Goal: Task Accomplishment & Management: Manage account settings

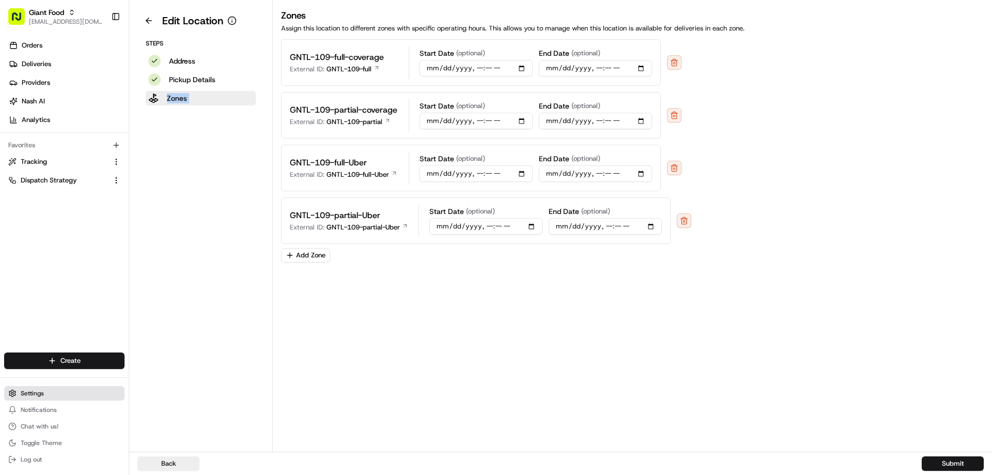
click at [34, 397] on span "Settings" at bounding box center [32, 393] width 23 height 8
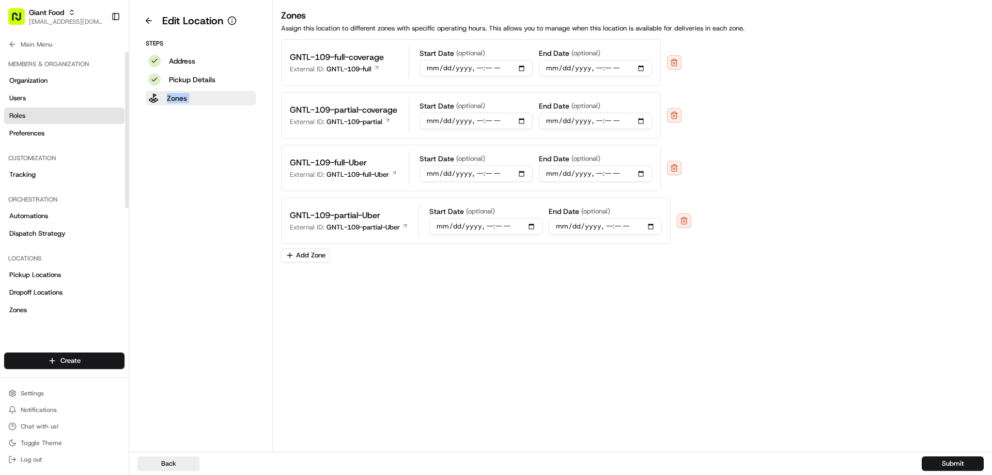
click at [20, 118] on span "Roles" at bounding box center [17, 115] width 16 height 9
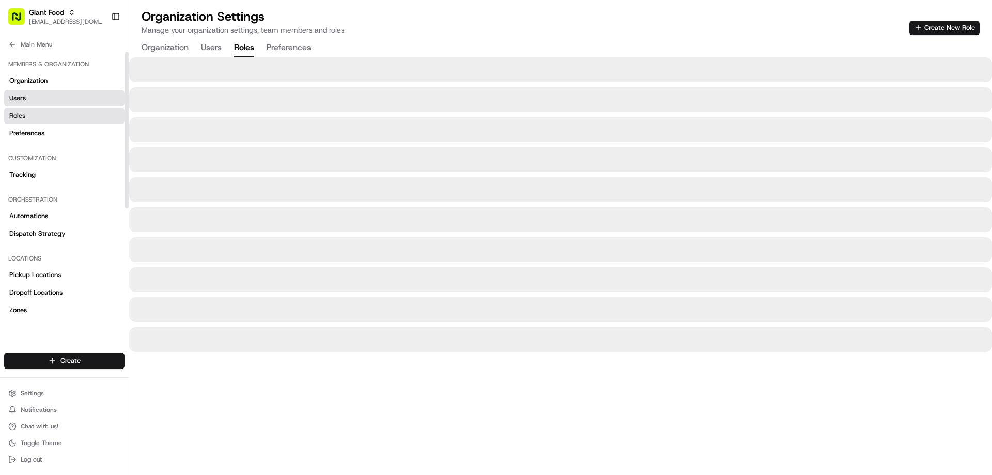
click at [21, 102] on span "Users" at bounding box center [17, 98] width 17 height 9
click at [876, 29] on input at bounding box center [835, 28] width 124 height 14
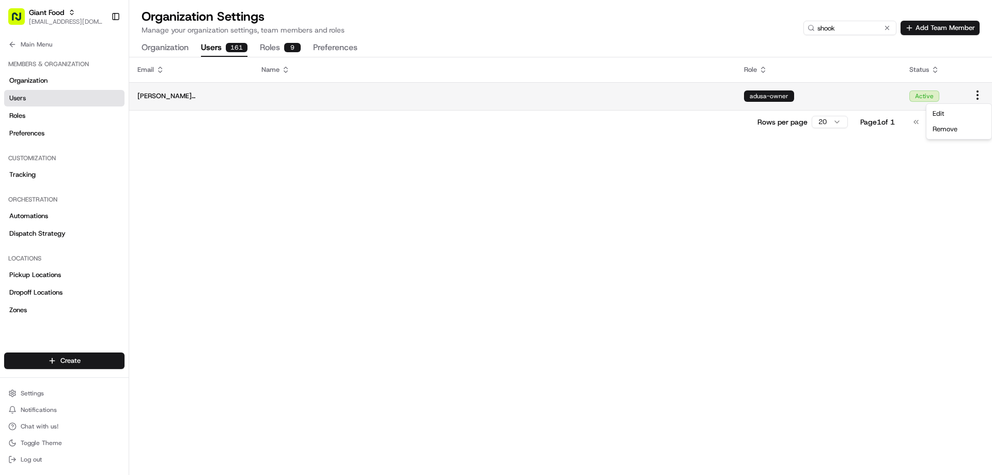
click at [979, 95] on html "Giant Food [EMAIL_ADDRESS][DOMAIN_NAME] Toggle Sidebar Orders Deliveries Provid…" at bounding box center [496, 237] width 992 height 475
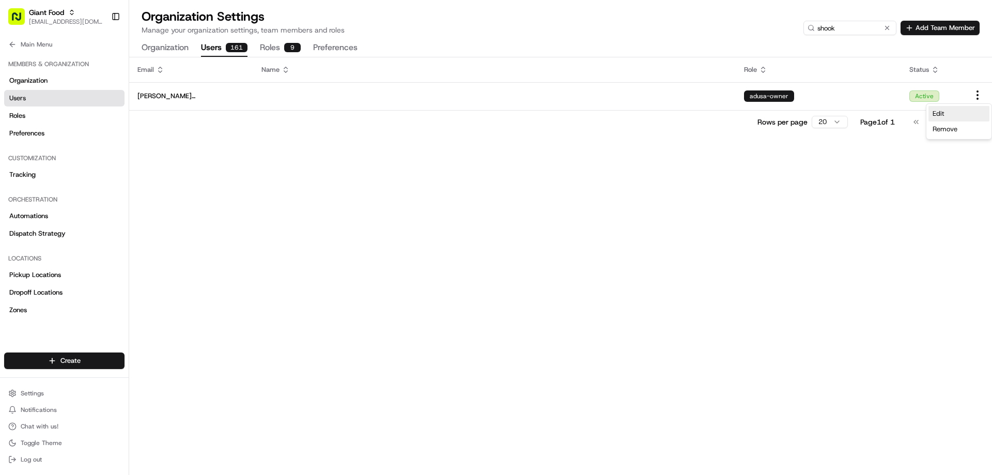
click at [936, 111] on span "Edit" at bounding box center [939, 113] width 12 height 9
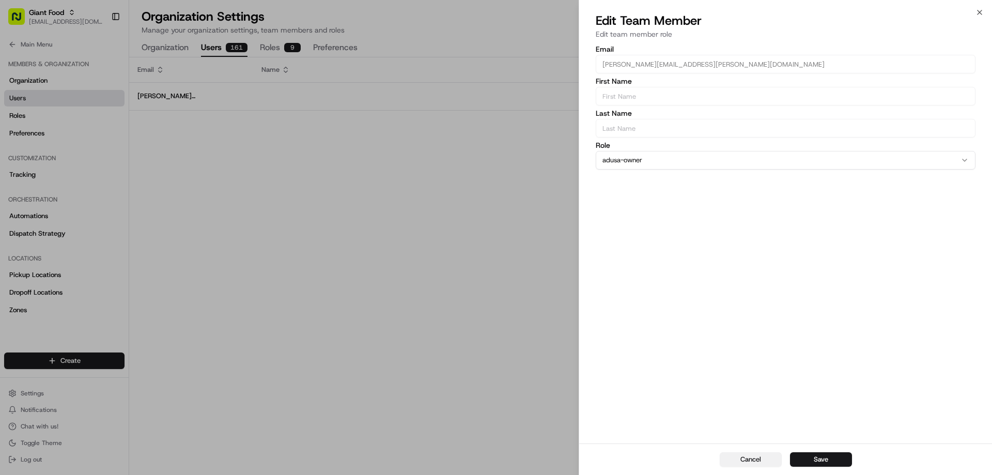
click at [739, 459] on button "Cancel" at bounding box center [751, 459] width 62 height 14
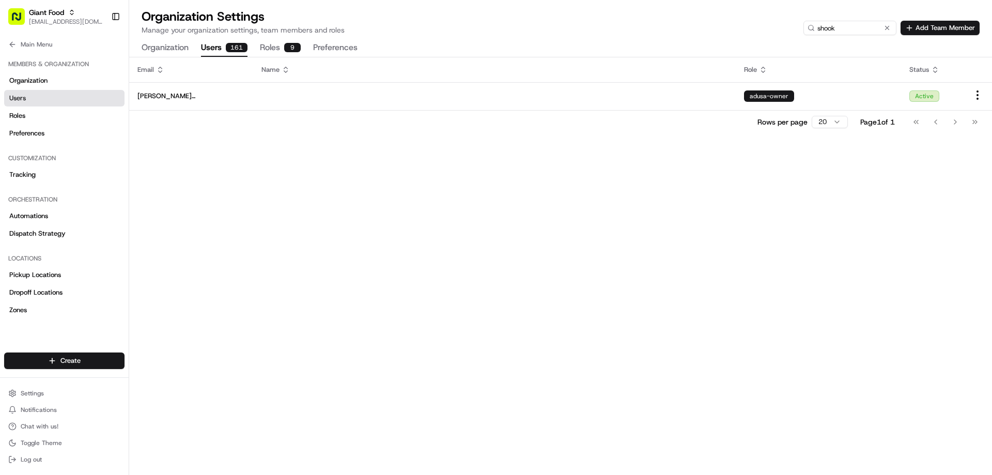
drag, startPoint x: 820, startPoint y: 27, endPoint x: 783, endPoint y: 27, distance: 36.7
click at [783, 27] on div "Organization Settings Manage your organization settings, team members and roles…" at bounding box center [561, 21] width 838 height 27
type input "s"
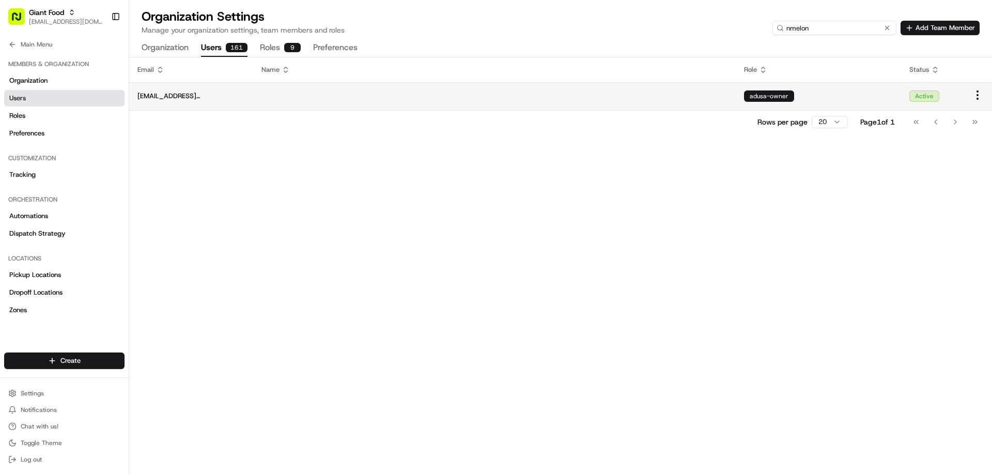
type input "nmelon"
click at [973, 97] on html "Giant Food [EMAIL_ADDRESS][DOMAIN_NAME] Toggle Sidebar Orders Deliveries Provid…" at bounding box center [496, 237] width 992 height 475
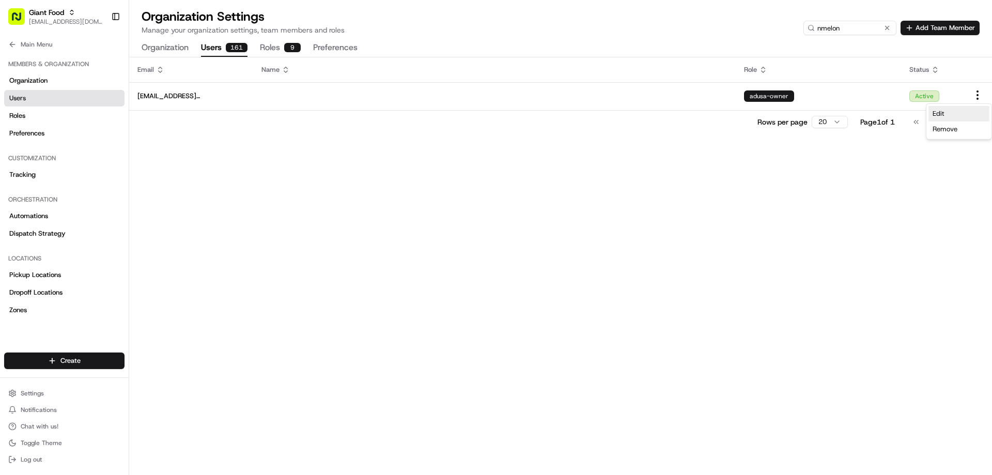
click at [943, 116] on span "Edit" at bounding box center [939, 113] width 12 height 9
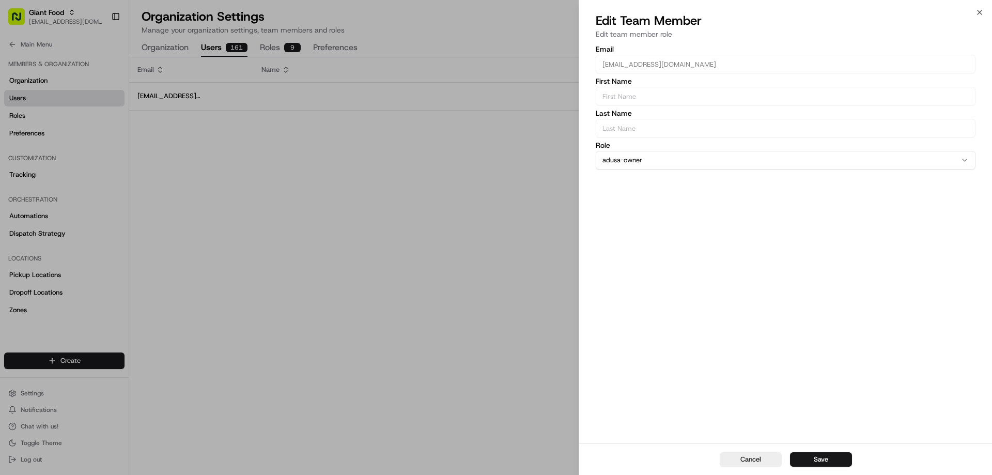
click at [670, 164] on button "adusa-owner" at bounding box center [786, 160] width 380 height 19
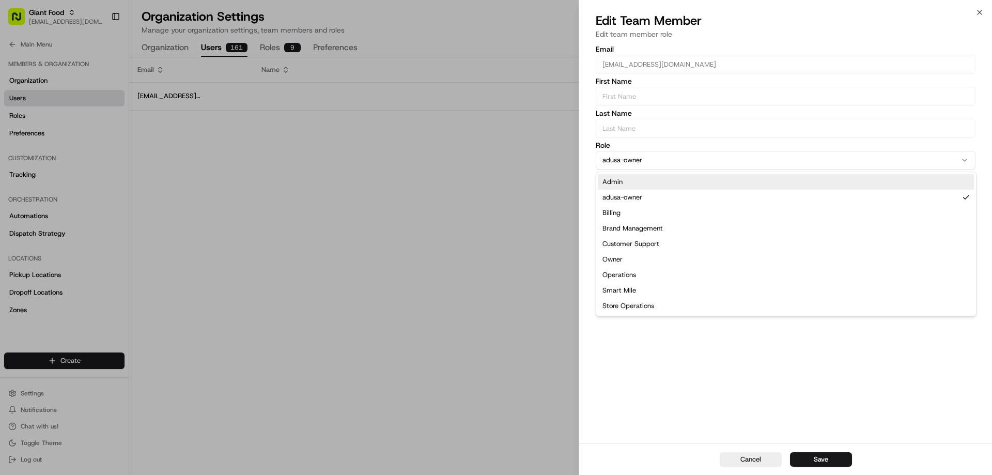
select select "rol_LXPBGrSsw9Z93CPSM2C88F"
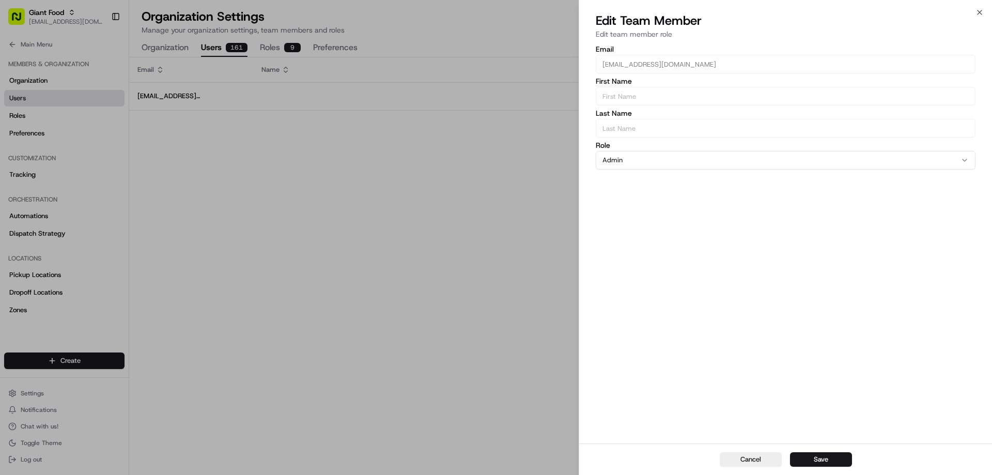
click at [979, 17] on div "Edit Team Member Edit team member role" at bounding box center [785, 27] width 413 height 31
click at [980, 15] on icon "button" at bounding box center [980, 12] width 8 height 8
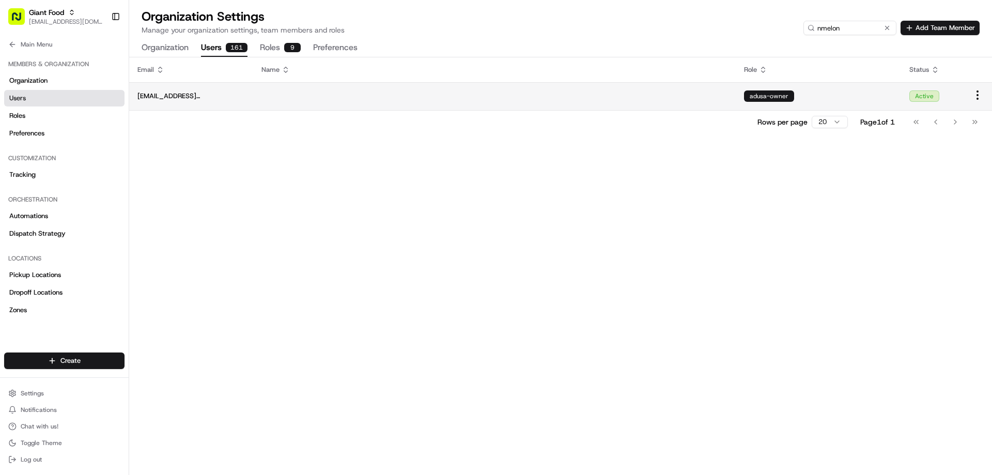
drag, startPoint x: 800, startPoint y: 92, endPoint x: 749, endPoint y: 93, distance: 50.6
click at [749, 93] on div "adusa-owner" at bounding box center [818, 95] width 149 height 11
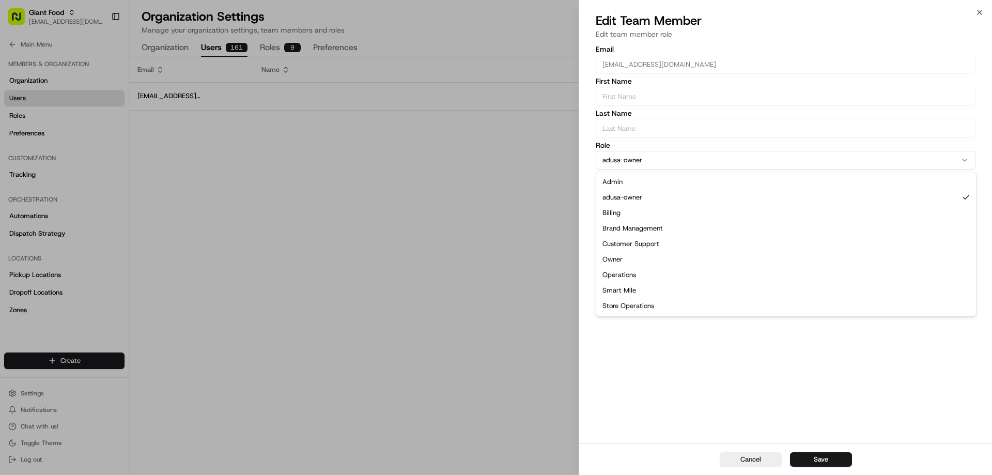
click at [625, 160] on button "adusa-owner" at bounding box center [786, 160] width 380 height 19
click at [616, 158] on button "adusa-owner" at bounding box center [786, 160] width 380 height 19
